Goal: Task Accomplishment & Management: Manage account settings

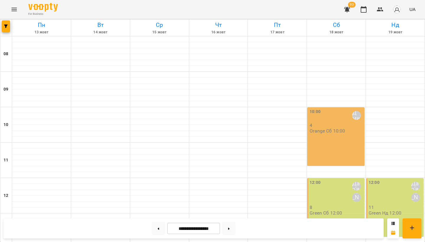
scroll to position [222, 0]
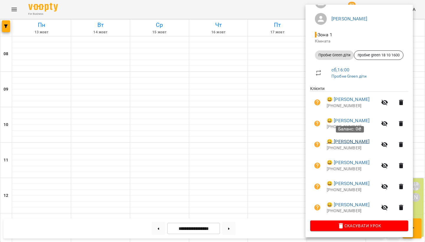
scroll to position [60, 0]
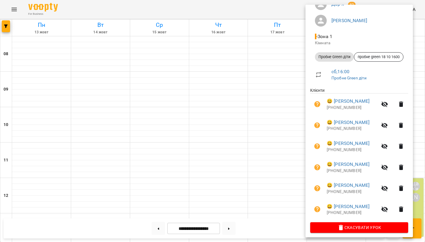
click at [286, 79] on div at bounding box center [212, 121] width 425 height 242
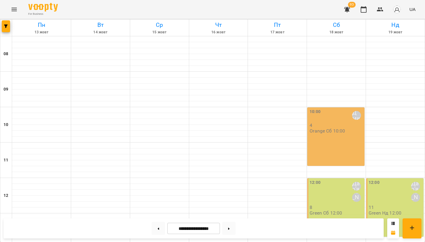
scroll to position [239, 0]
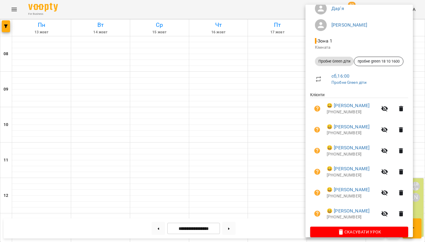
scroll to position [58, 0]
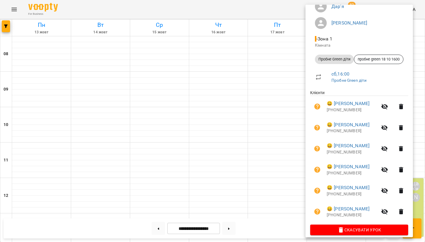
click at [175, 45] on div at bounding box center [212, 121] width 425 height 242
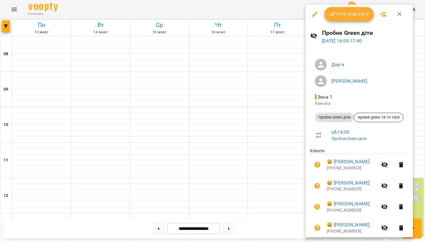
scroll to position [0, 0]
click at [312, 15] on icon "button" at bounding box center [314, 14] width 7 height 7
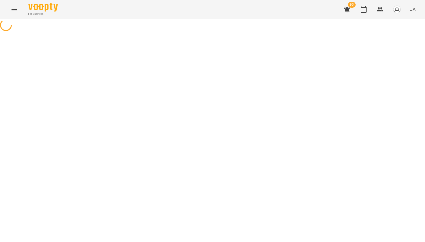
select select "**********"
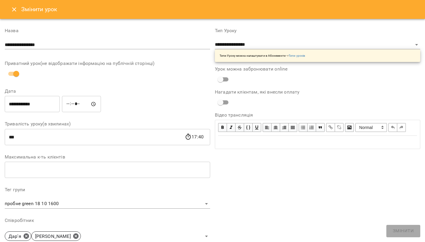
click at [16, 9] on icon "Close" at bounding box center [14, 9] width 7 height 7
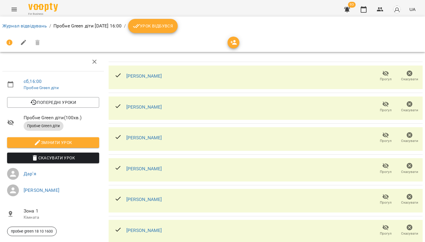
click at [14, 9] on icon "Menu" at bounding box center [14, 9] width 7 height 7
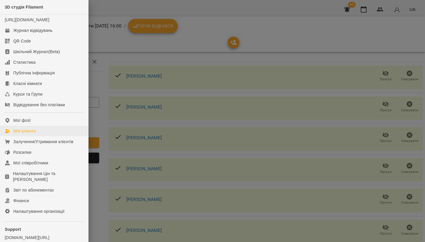
click at [42, 136] on link "Мої клієнти" at bounding box center [44, 131] width 88 height 11
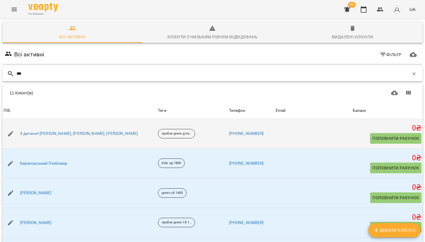
type input "***"
click at [195, 136] on div "пробне green діти 27 09" at bounding box center [192, 134] width 71 height 12
